Goal: Task Accomplishment & Management: Complete application form

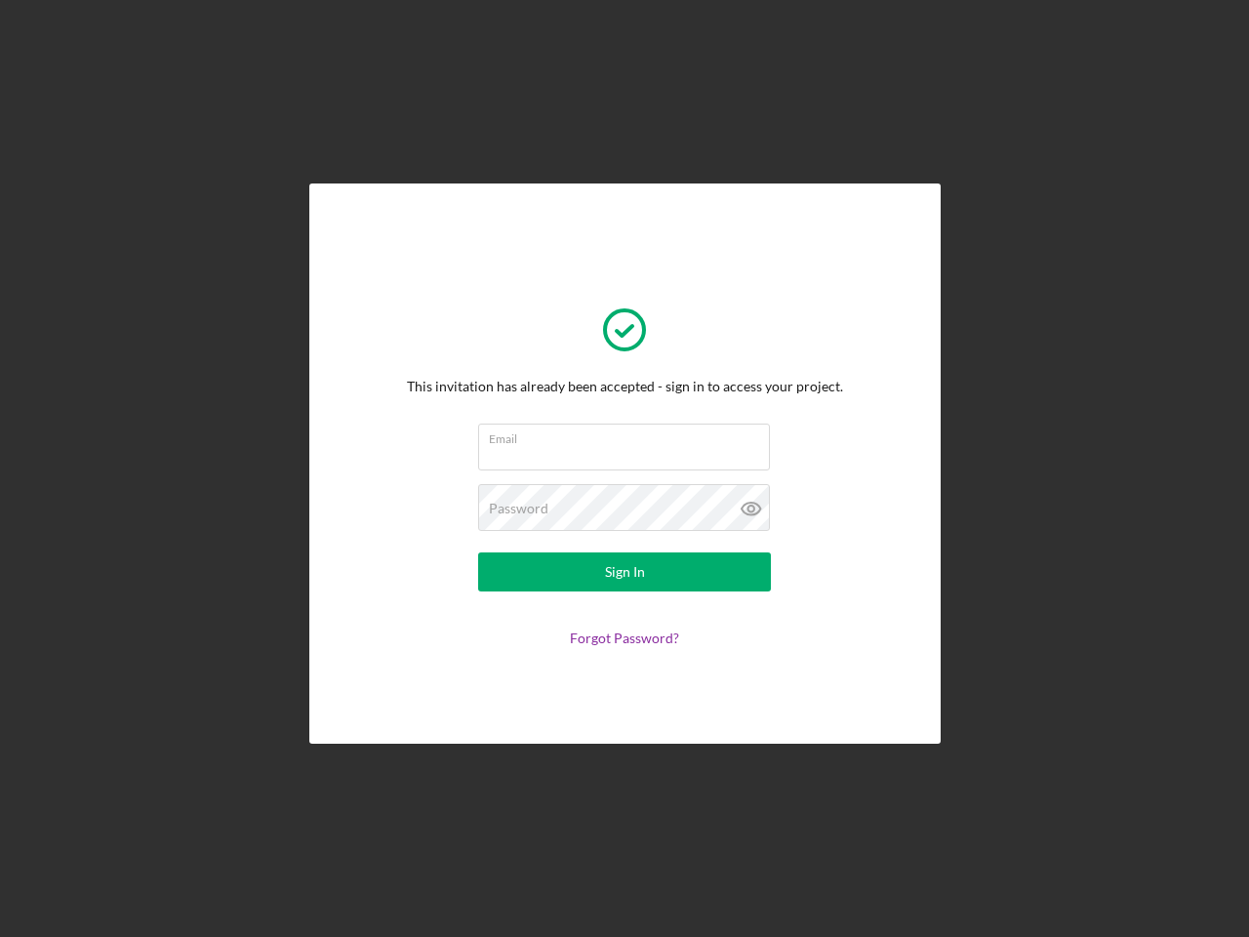
click at [624, 468] on input "Email" at bounding box center [624, 446] width 292 height 47
click at [751, 508] on icon at bounding box center [751, 508] width 49 height 49
